Goal: Information Seeking & Learning: Learn about a topic

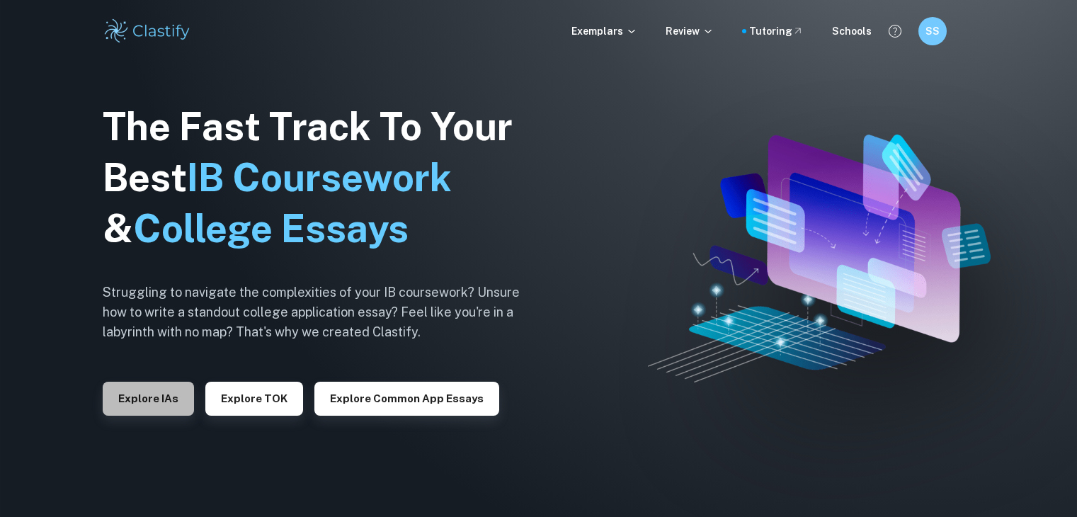
click at [169, 392] on button "Explore IAs" at bounding box center [148, 399] width 91 height 34
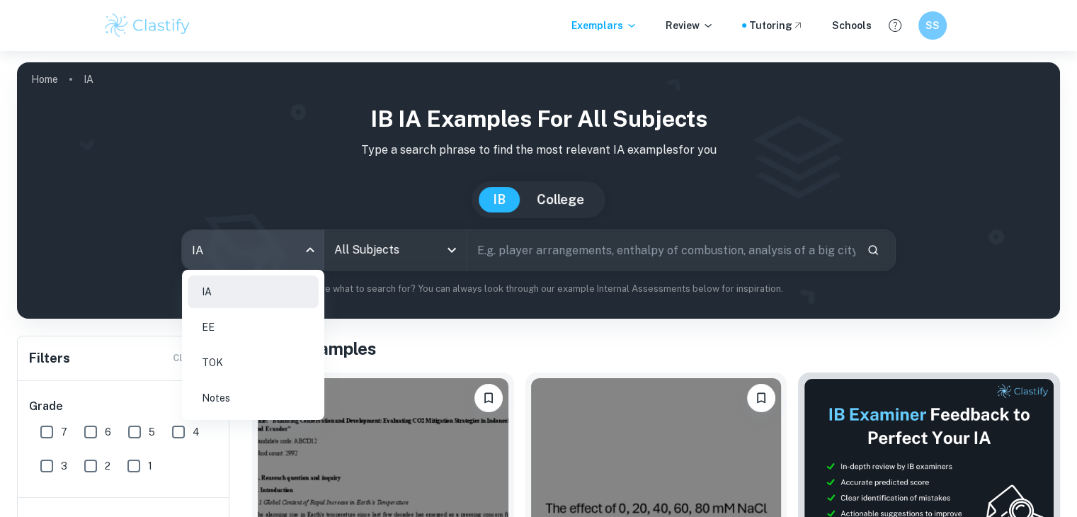
click at [229, 256] on body "We value your privacy We use cookies to enhance your browsing experience, serve…" at bounding box center [538, 309] width 1077 height 517
click at [234, 326] on li "EE" at bounding box center [253, 327] width 131 height 33
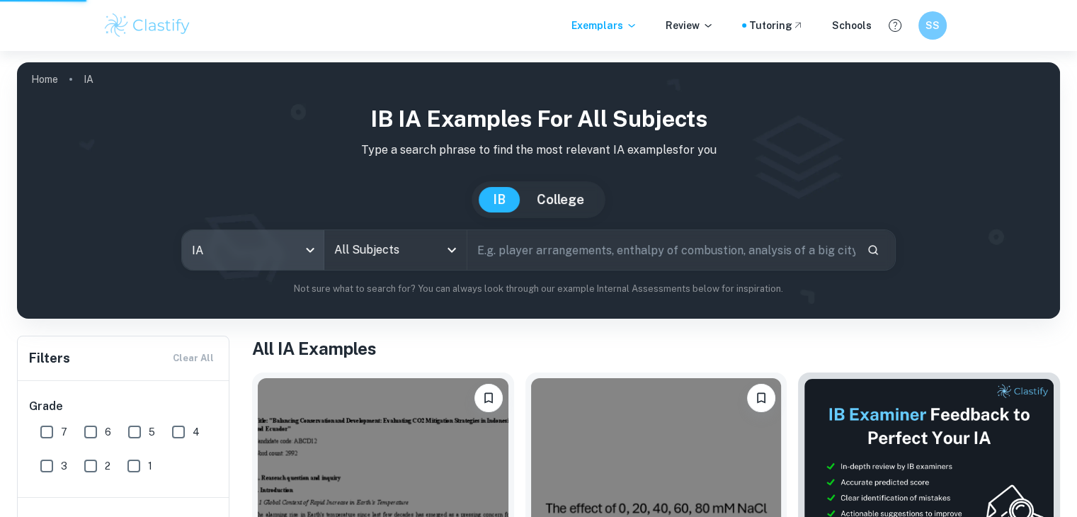
type input "ee"
click at [374, 257] on div "IA EE TOK Notes" at bounding box center [538, 258] width 1077 height 517
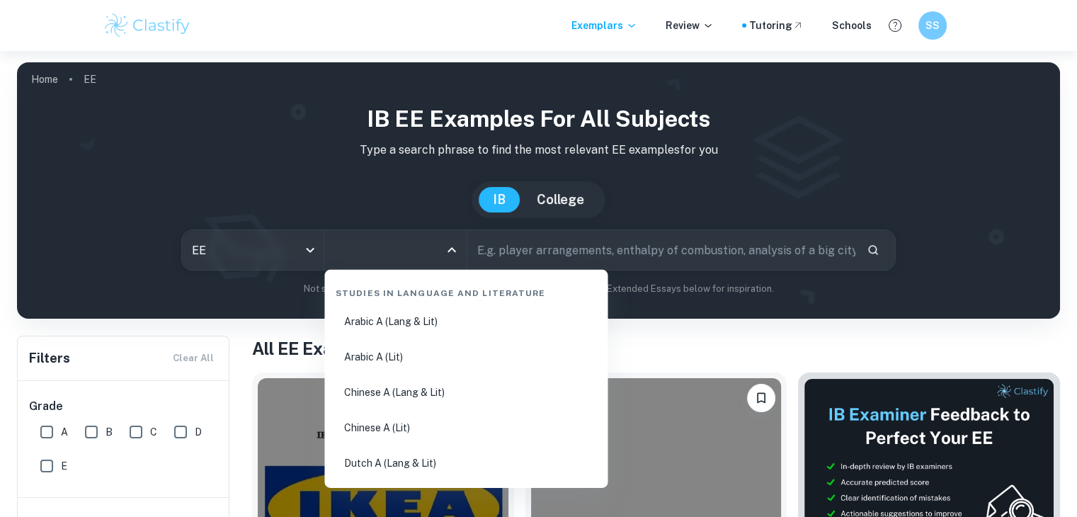
click at [374, 257] on input "All Subjects" at bounding box center [385, 250] width 108 height 27
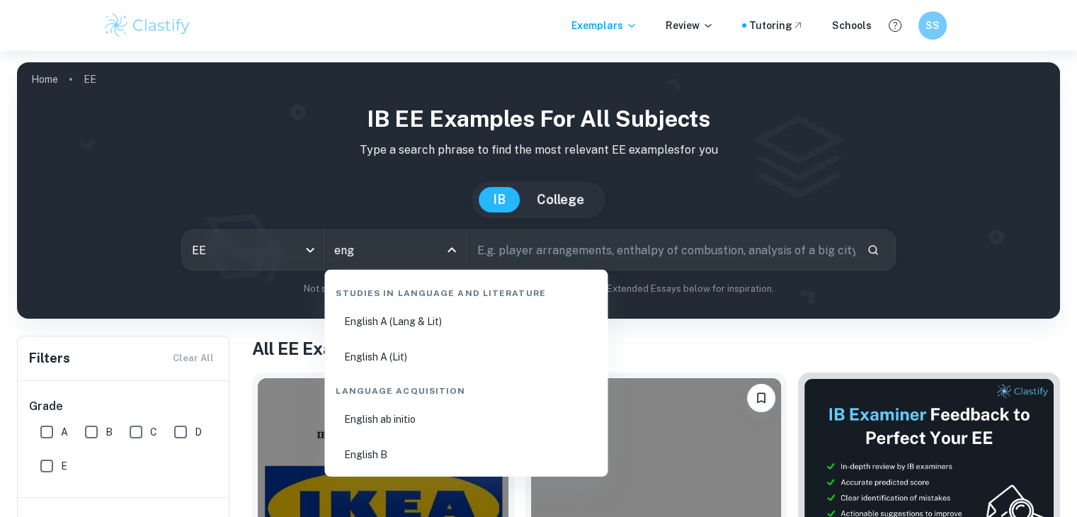
click at [380, 453] on li "English B" at bounding box center [466, 454] width 272 height 33
type input "English B"
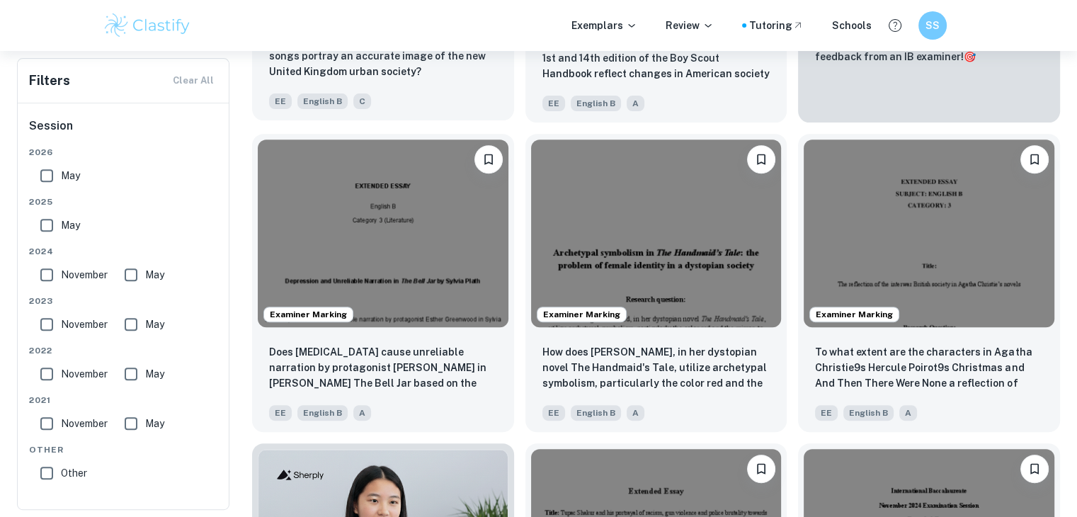
scroll to position [550, 0]
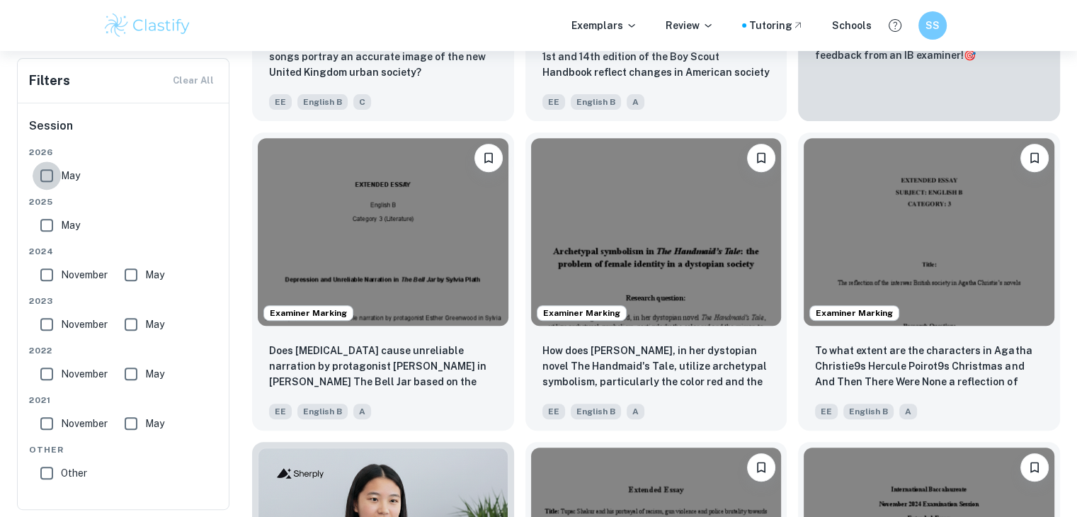
click at [48, 175] on input "May" at bounding box center [47, 175] width 28 height 28
checkbox input "true"
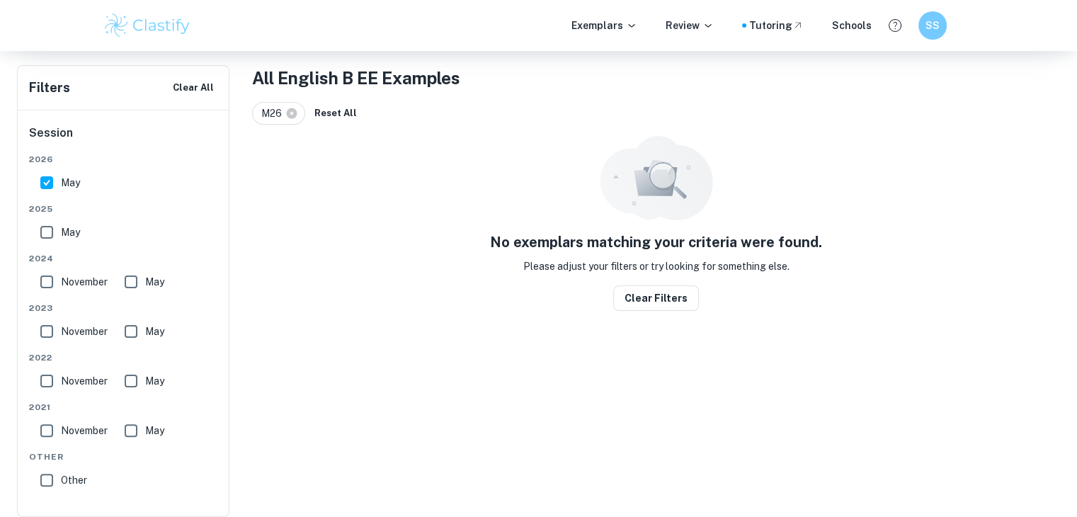
scroll to position [271, 0]
click at [46, 223] on input "May" at bounding box center [47, 232] width 28 height 28
checkbox input "true"
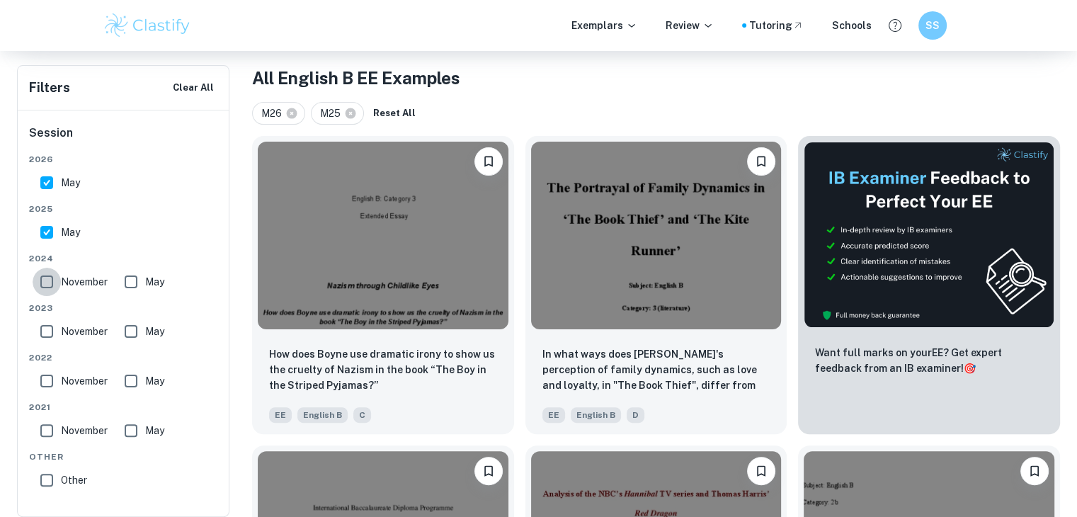
click at [43, 275] on input "November" at bounding box center [47, 282] width 28 height 28
checkbox input "true"
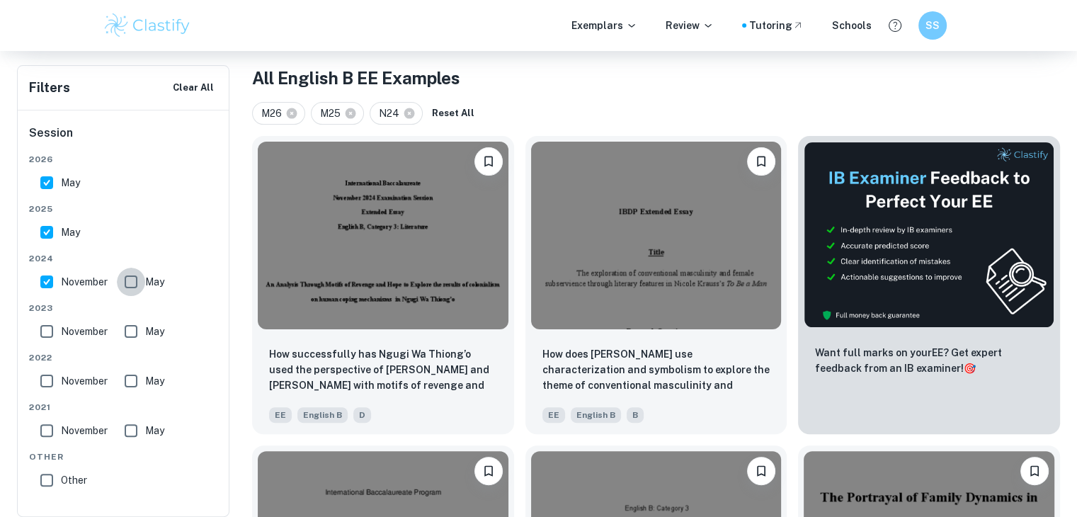
click at [139, 285] on input "May" at bounding box center [131, 282] width 28 height 28
checkbox input "true"
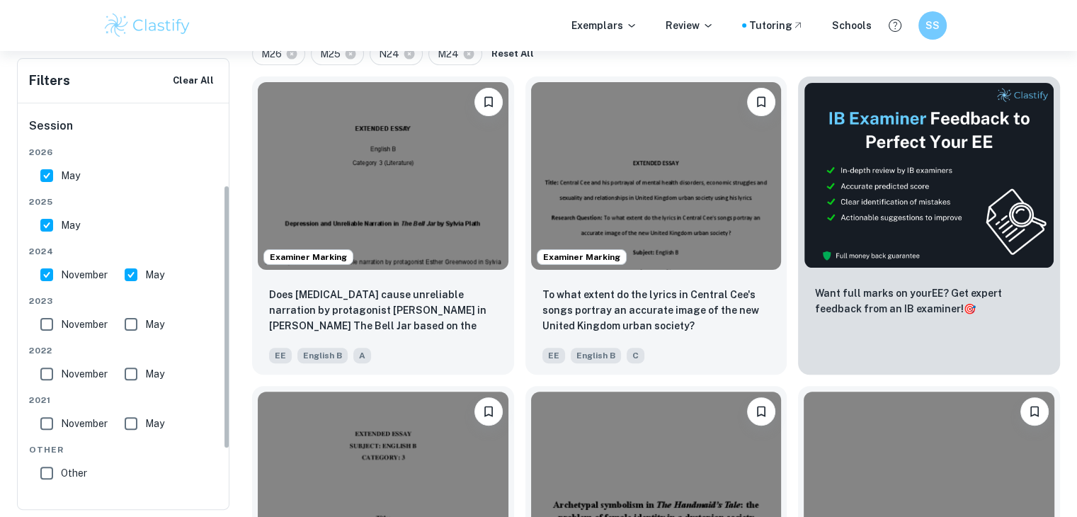
scroll to position [0, 0]
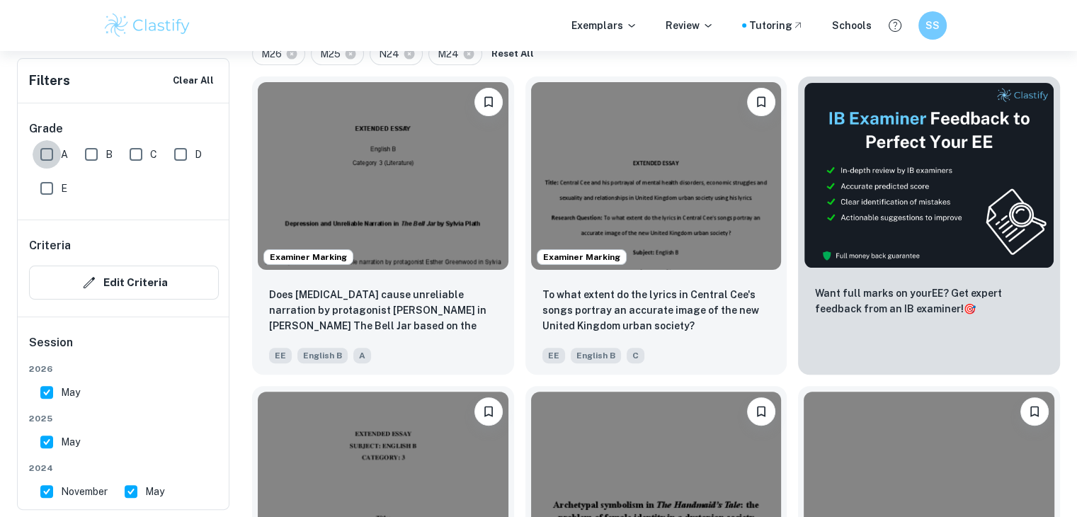
click at [55, 158] on input "A" at bounding box center [47, 154] width 28 height 28
checkbox input "true"
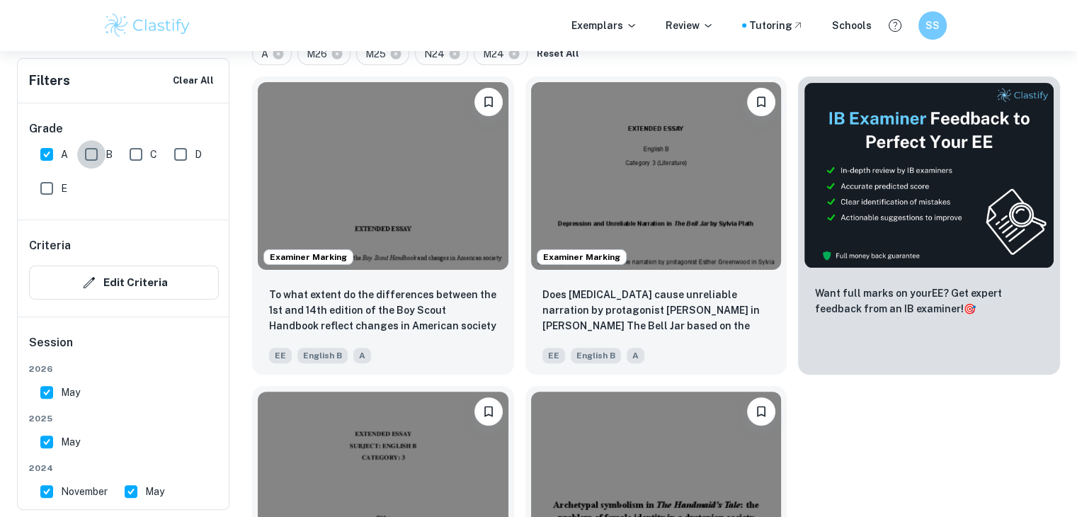
click at [91, 159] on input "B" at bounding box center [91, 154] width 28 height 28
checkbox input "true"
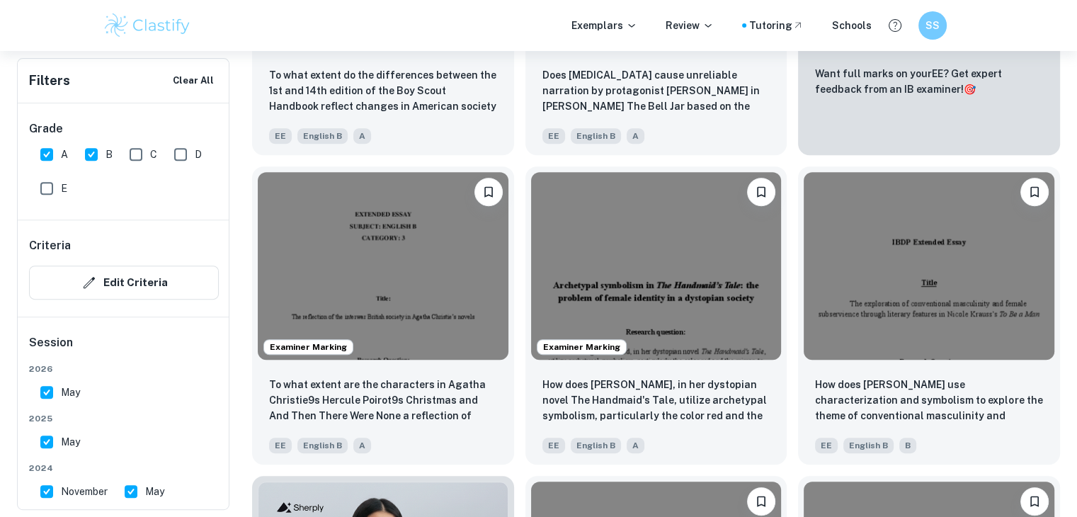
scroll to position [535, 0]
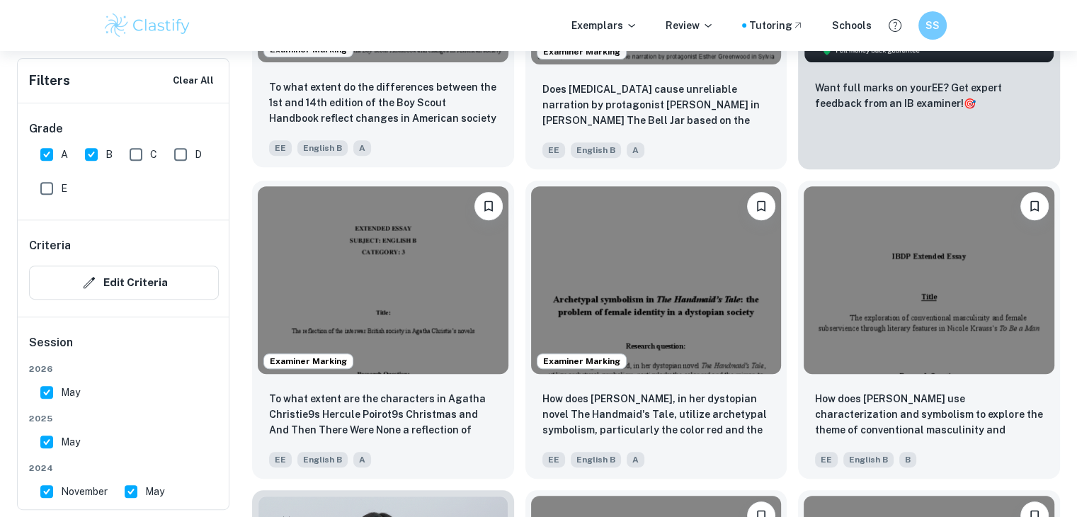
click at [378, 95] on p "To what extent do the differences between the 1st and 14th edition of the Boy S…" at bounding box center [383, 103] width 228 height 48
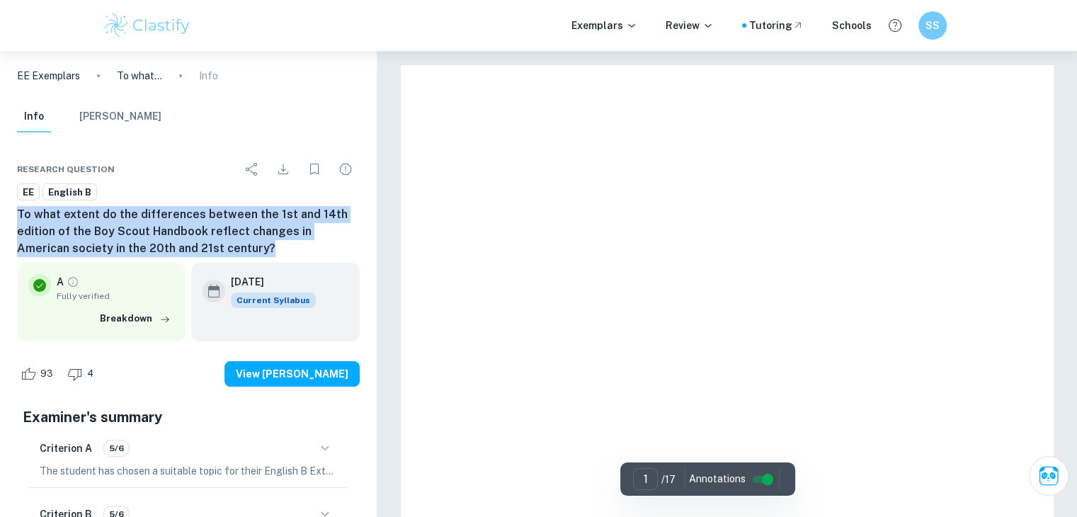
drag, startPoint x: 215, startPoint y: 248, endPoint x: 0, endPoint y: 217, distance: 217.4
click at [0, 217] on div "Research question EE English B To what extent do the differences between the 1s…" at bounding box center [188, 470] width 377 height 664
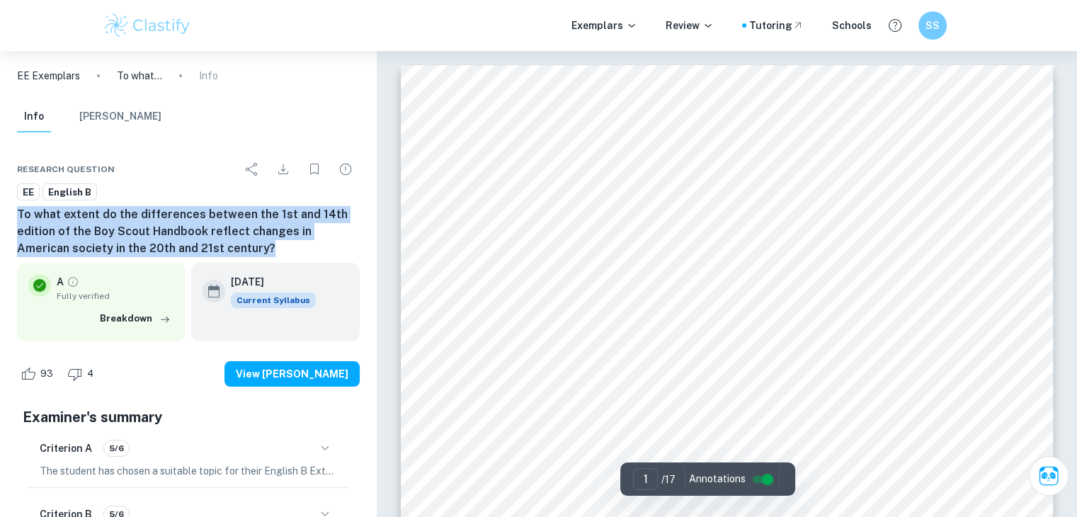
copy h6 "To what extent do the differences between the 1st and 14th edition of the Boy S…"
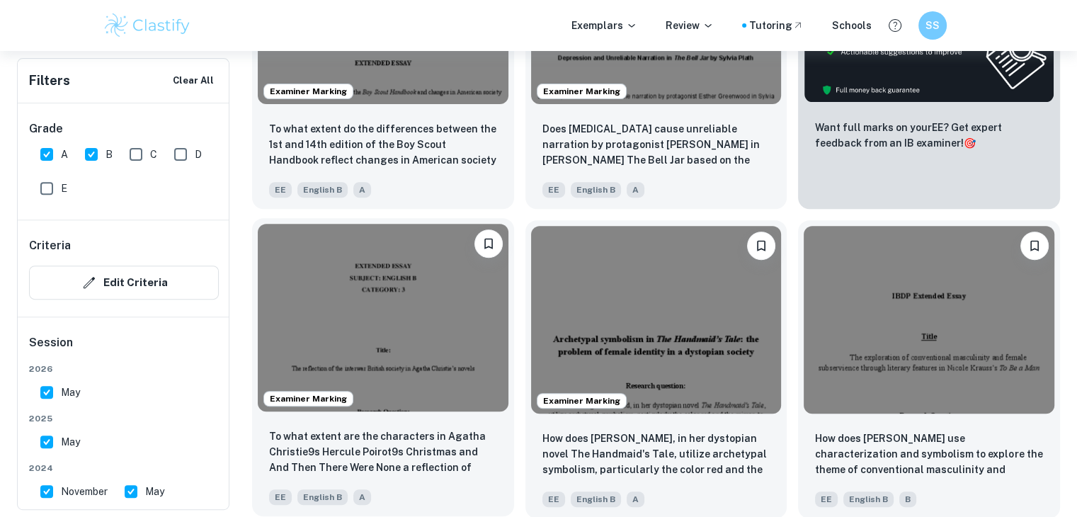
scroll to position [496, 0]
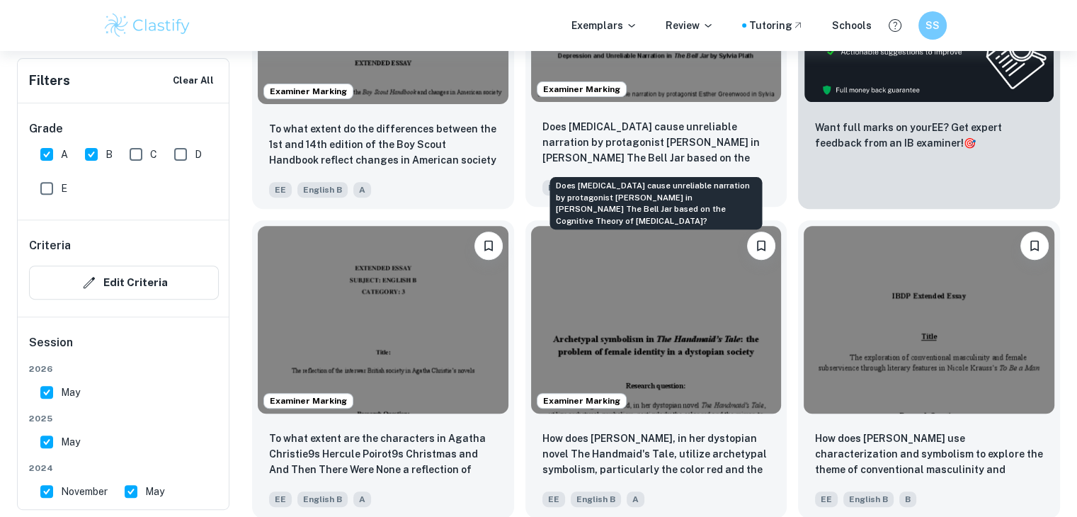
click at [635, 135] on p "Does [MEDICAL_DATA] cause unreliable narration by protagonist [PERSON_NAME] in …" at bounding box center [656, 143] width 228 height 48
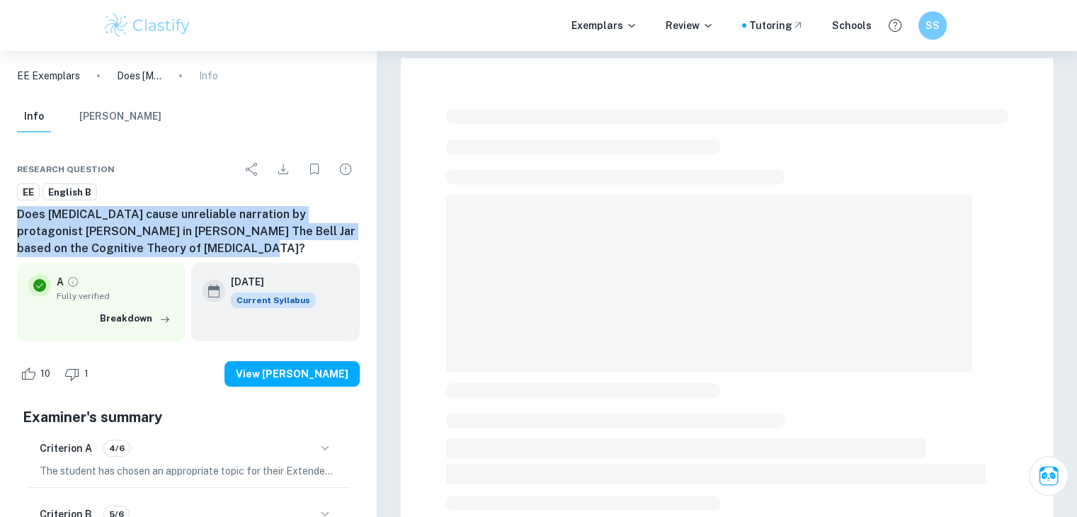
drag, startPoint x: 74, startPoint y: 234, endPoint x: 14, endPoint y: 217, distance: 61.9
click at [14, 217] on div "Research question EE English B Does [MEDICAL_DATA] cause unreliable narration b…" at bounding box center [188, 470] width 377 height 664
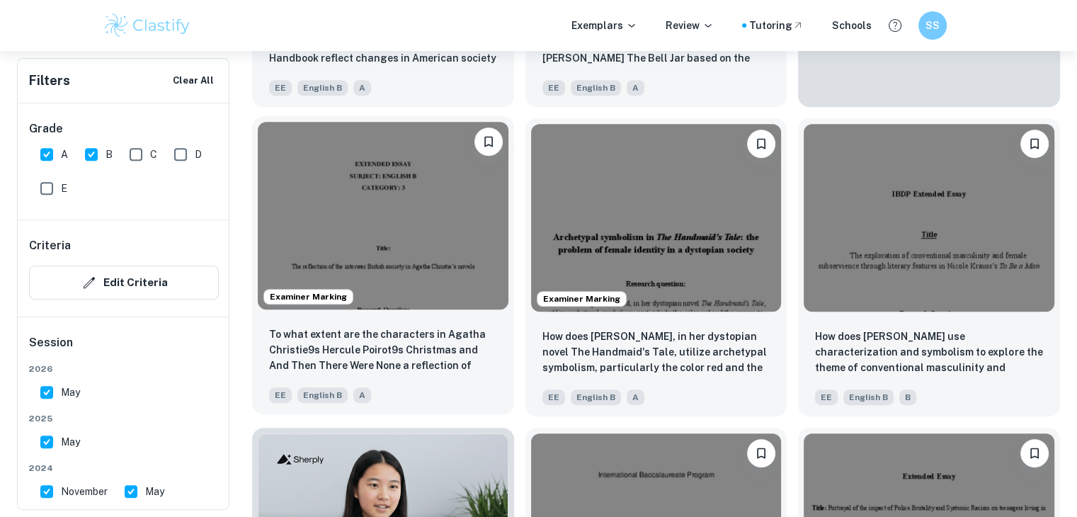
scroll to position [601, 0]
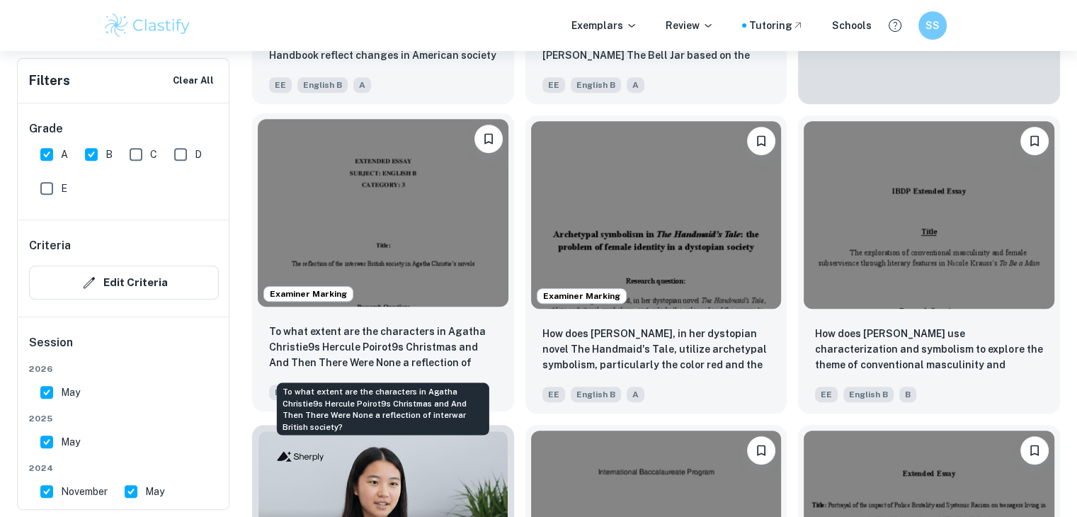
click at [392, 353] on p "To what extent are the characters in Agatha Christie9s Hercule Poirot9s Christm…" at bounding box center [383, 348] width 228 height 48
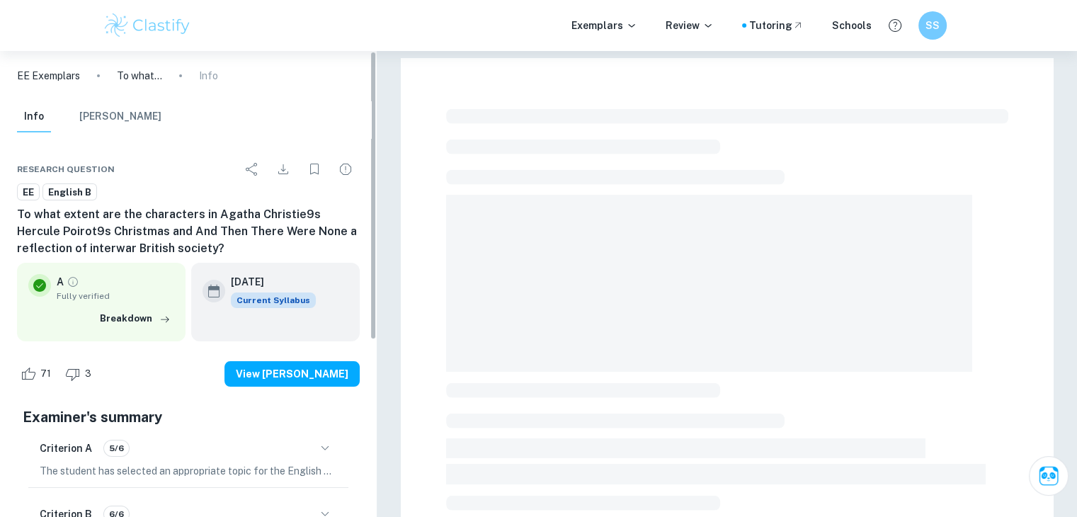
click at [16, 216] on div "Research question EE English B To what extent are the characters in Agatha Chri…" at bounding box center [188, 470] width 377 height 664
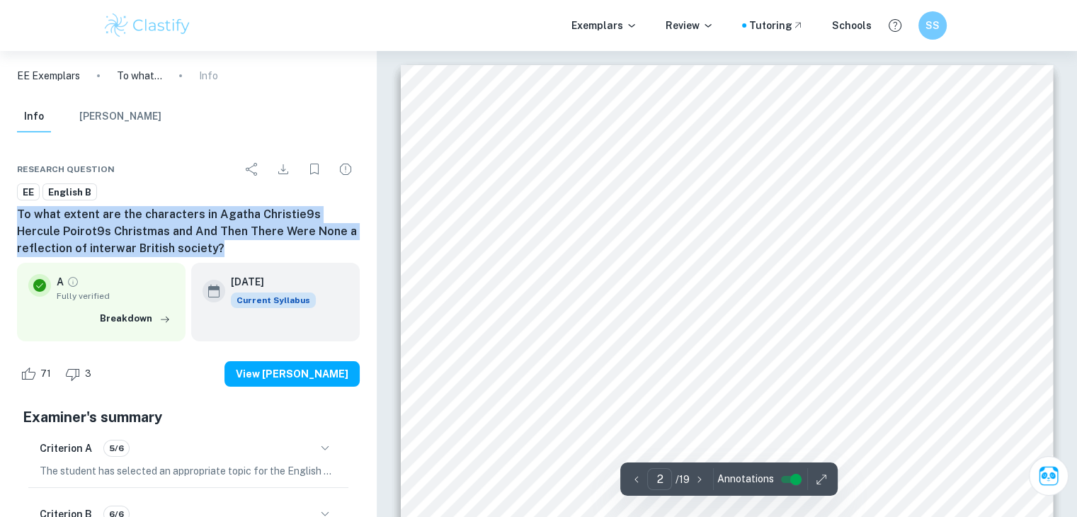
type input "2"
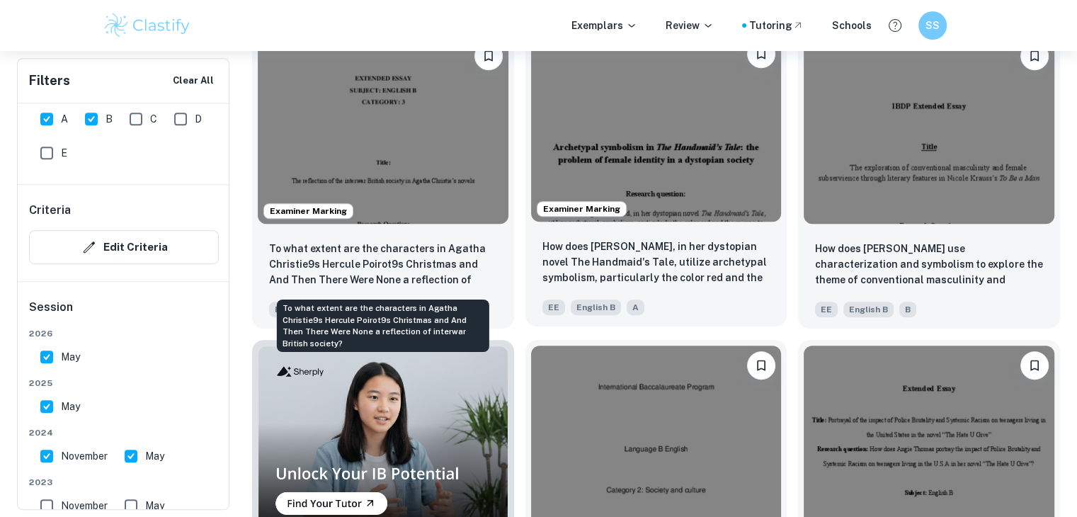
scroll to position [708, 0]
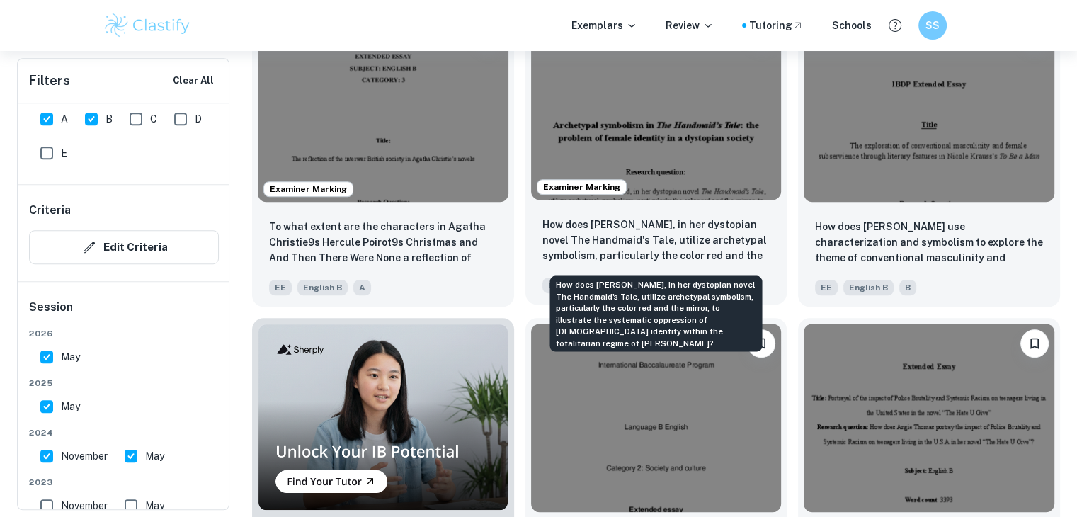
click at [669, 219] on p "How does [PERSON_NAME], in her dystopian novel The Handmaid's Tale, utilize arc…" at bounding box center [656, 241] width 228 height 48
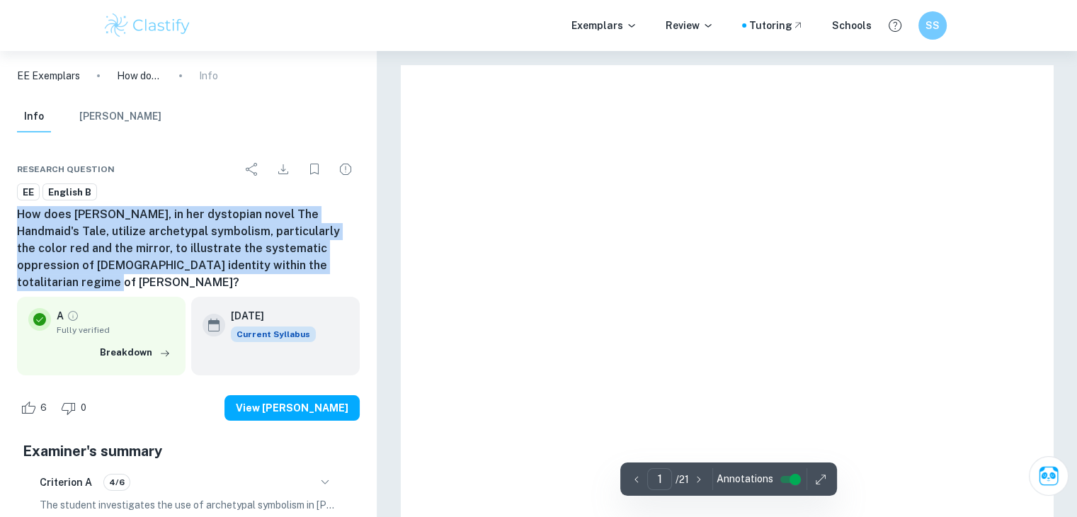
drag, startPoint x: 185, startPoint y: 233, endPoint x: 8, endPoint y: 222, distance: 176.7
click at [8, 222] on div "Research question EE English B How does [PERSON_NAME], in her dystopian novel T…" at bounding box center [188, 487] width 377 height 698
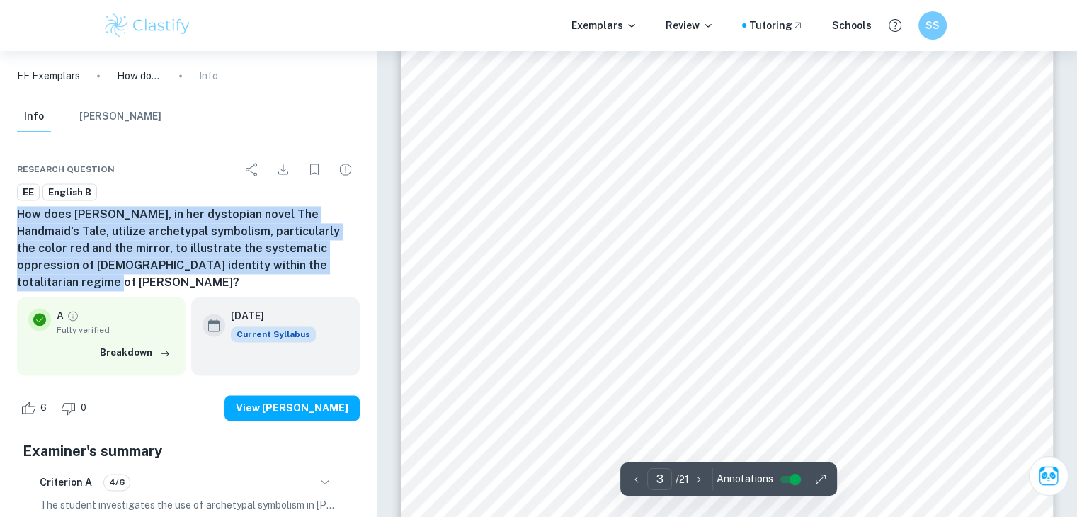
scroll to position [2096, 0]
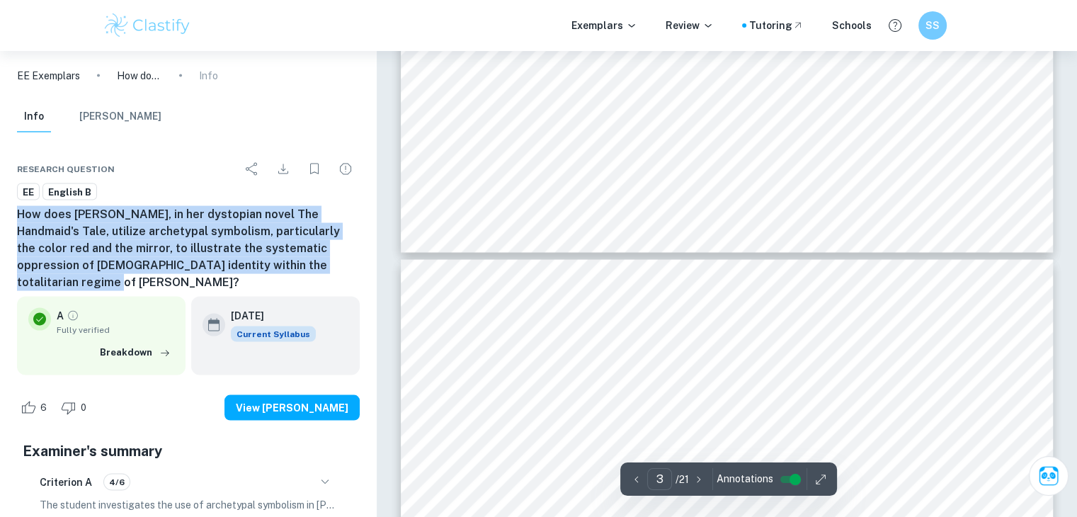
type input "4"
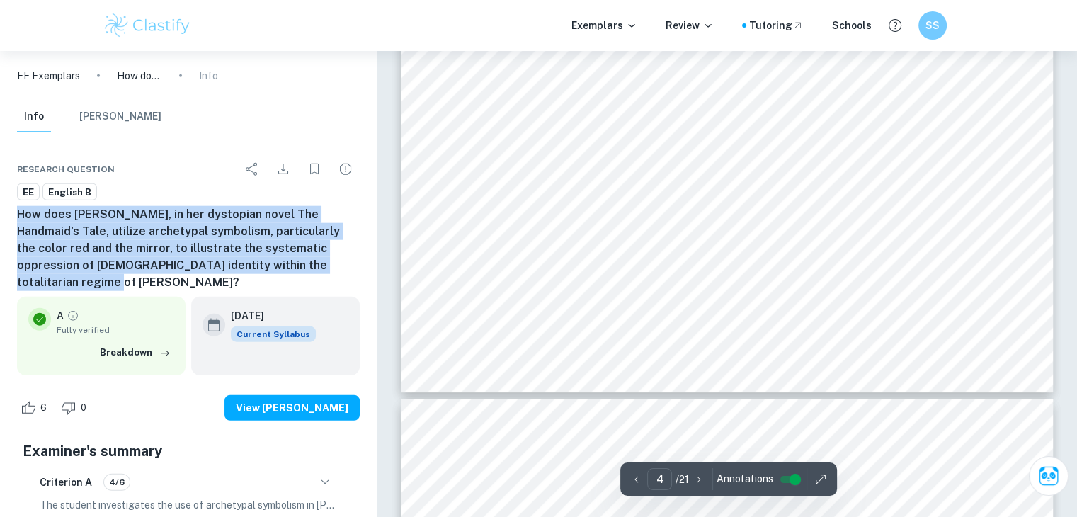
scroll to position [3484, 0]
